Goal: Task Accomplishment & Management: Use online tool/utility

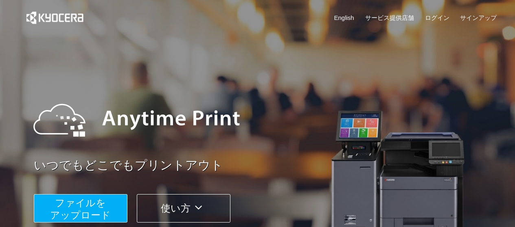
click at [107, 206] on button "ファイルを ​​アップロード" at bounding box center [81, 209] width 94 height 28
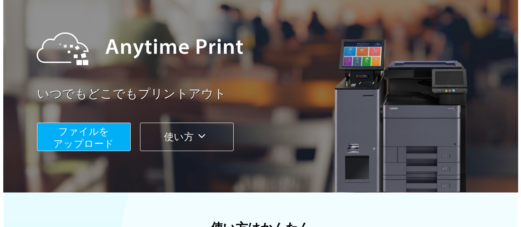
scroll to position [58, 0]
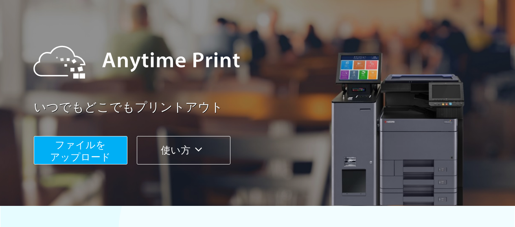
click at [91, 142] on span "ファイルを ​​アップロード" at bounding box center [80, 151] width 61 height 23
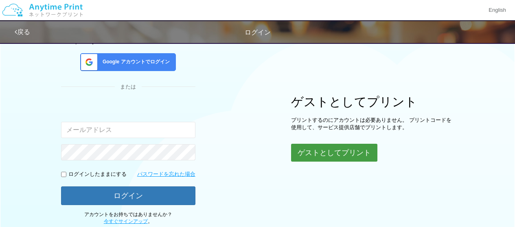
click at [346, 157] on button "ゲストとしてプリント" at bounding box center [334, 153] width 86 height 18
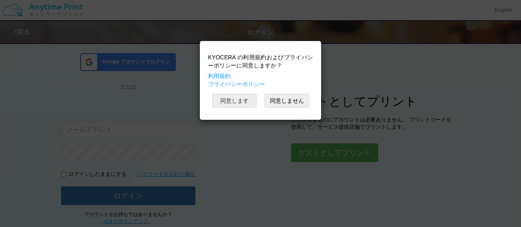
click at [240, 106] on button "同意します" at bounding box center [234, 101] width 45 height 14
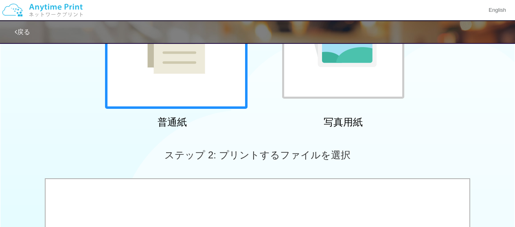
scroll to position [128, 0]
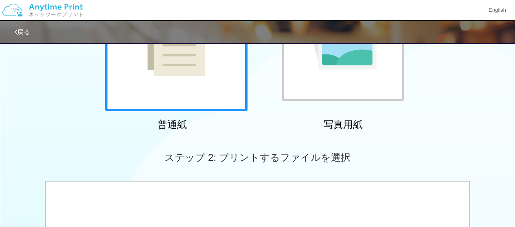
click at [149, 92] on div at bounding box center [176, 40] width 142 height 142
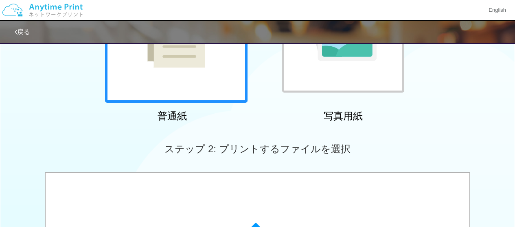
scroll to position [79, 0]
